Goal: Information Seeking & Learning: Learn about a topic

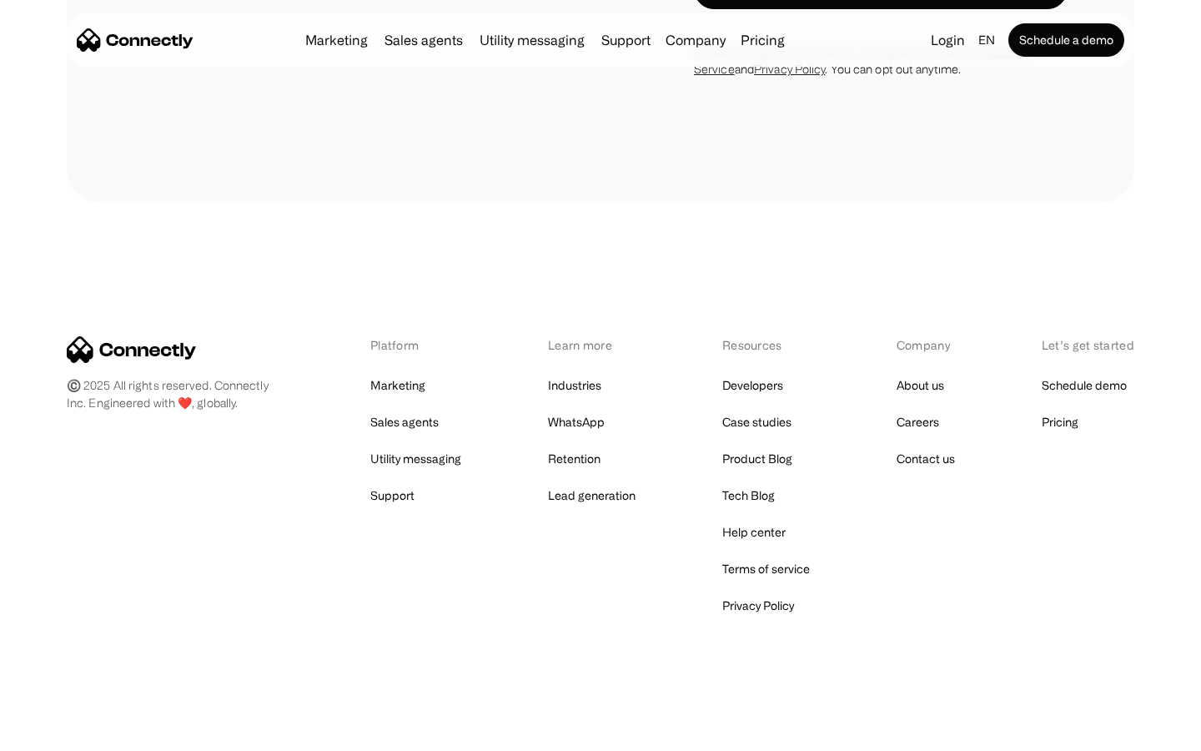
scroll to position [5420, 0]
